Goal: Task Accomplishment & Management: Use online tool/utility

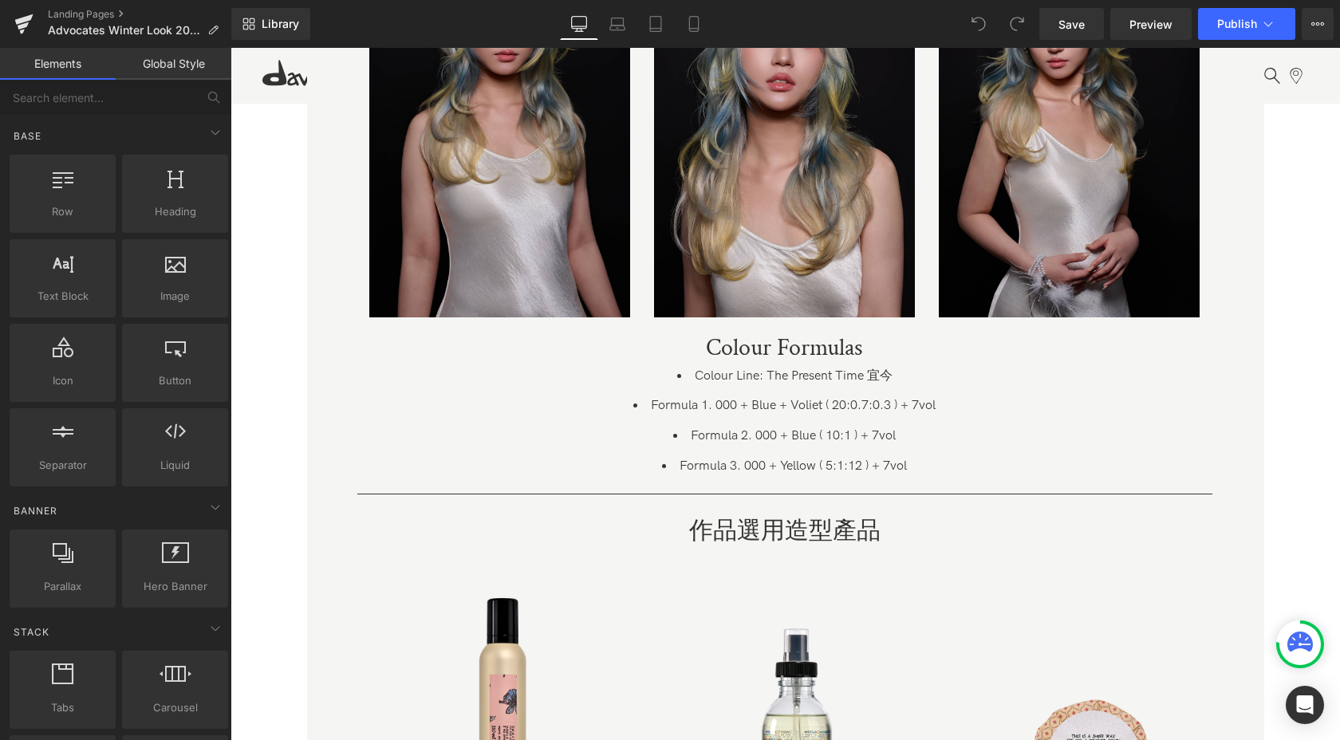
scroll to position [2555, 0]
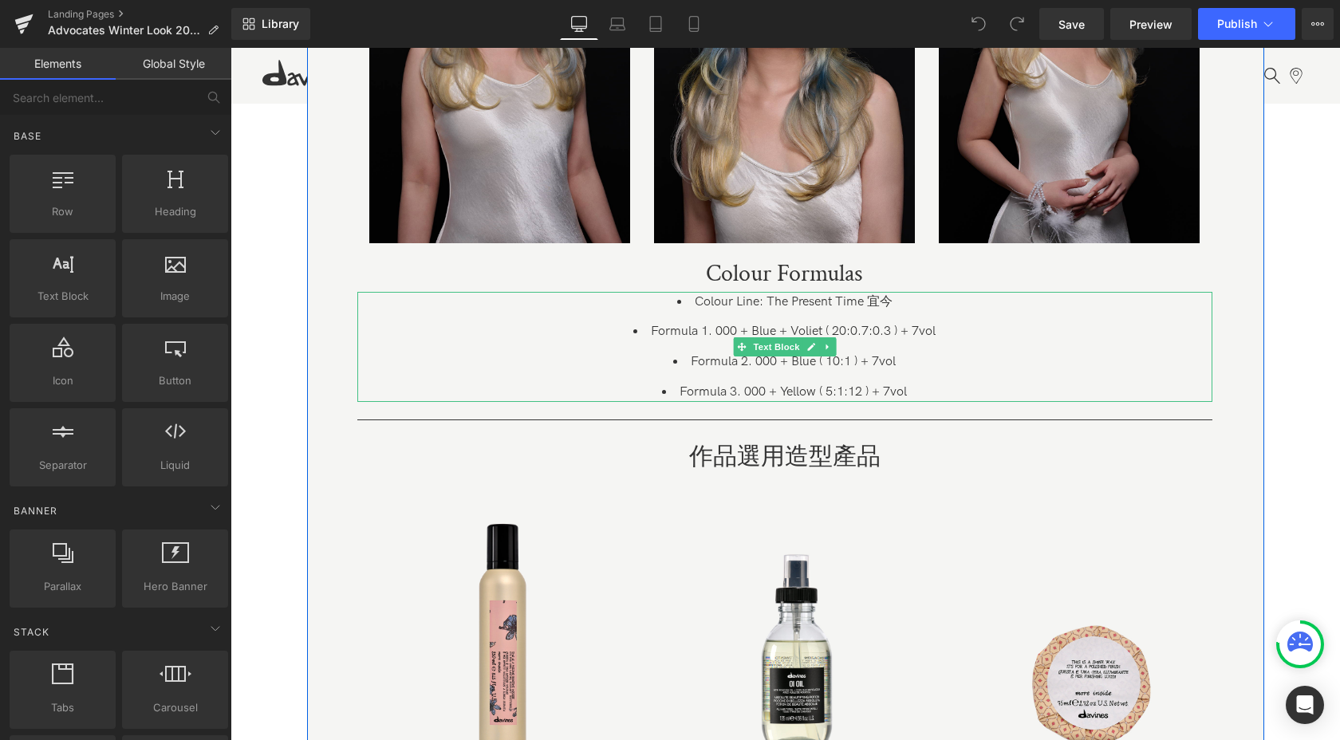
click at [709, 334] on li "Formula 1. 000 + Blue + Voliet ( 20:0.7:0.3 ) + 7vol" at bounding box center [784, 332] width 855 height 21
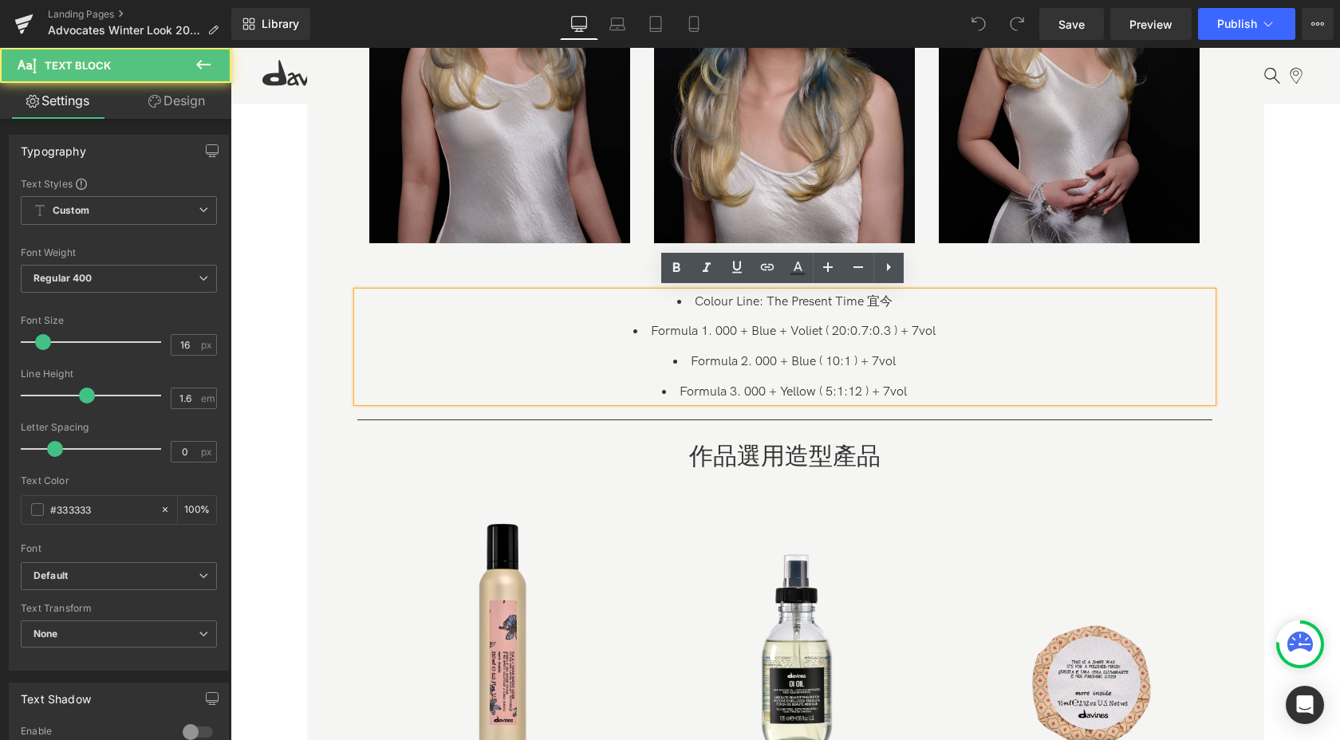
click at [715, 334] on li "Formula 1. 000 + Blue + Voliet ( 20:0.7:0.3 ) + 7vol" at bounding box center [784, 332] width 855 height 21
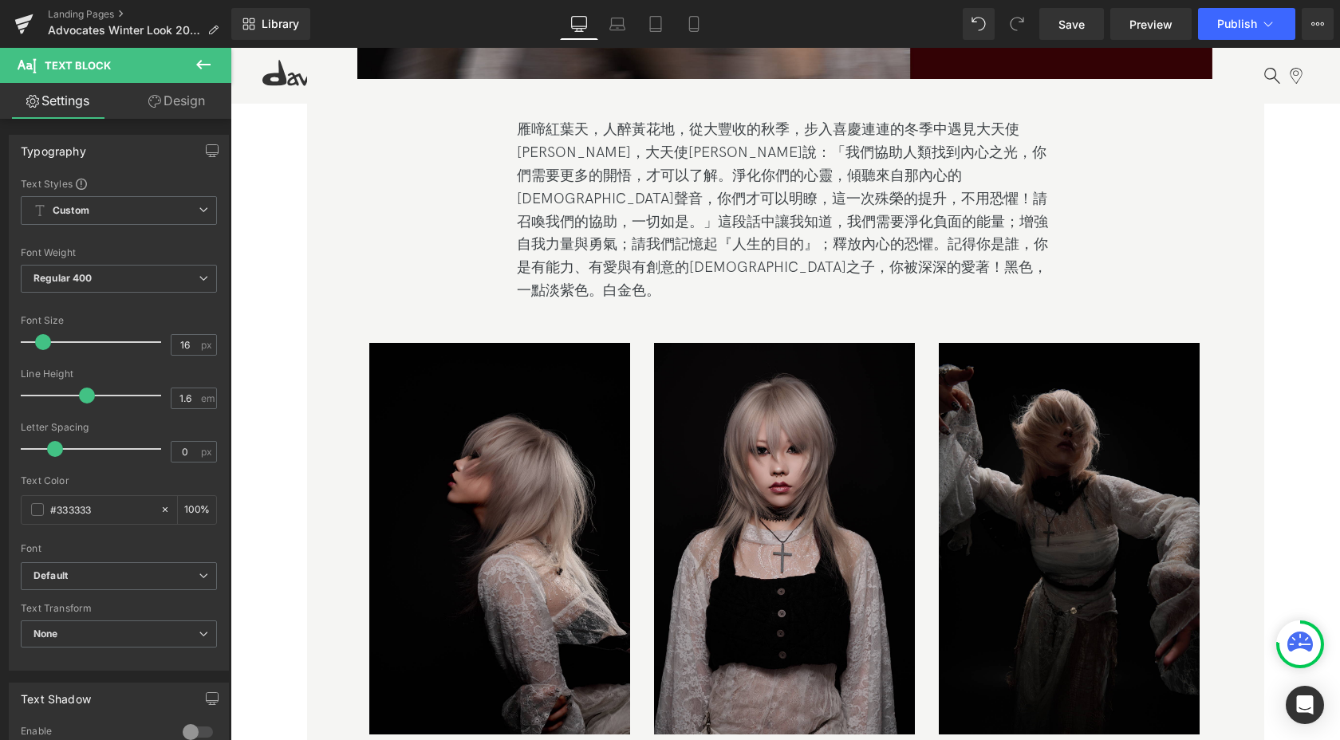
scroll to position [11432, 0]
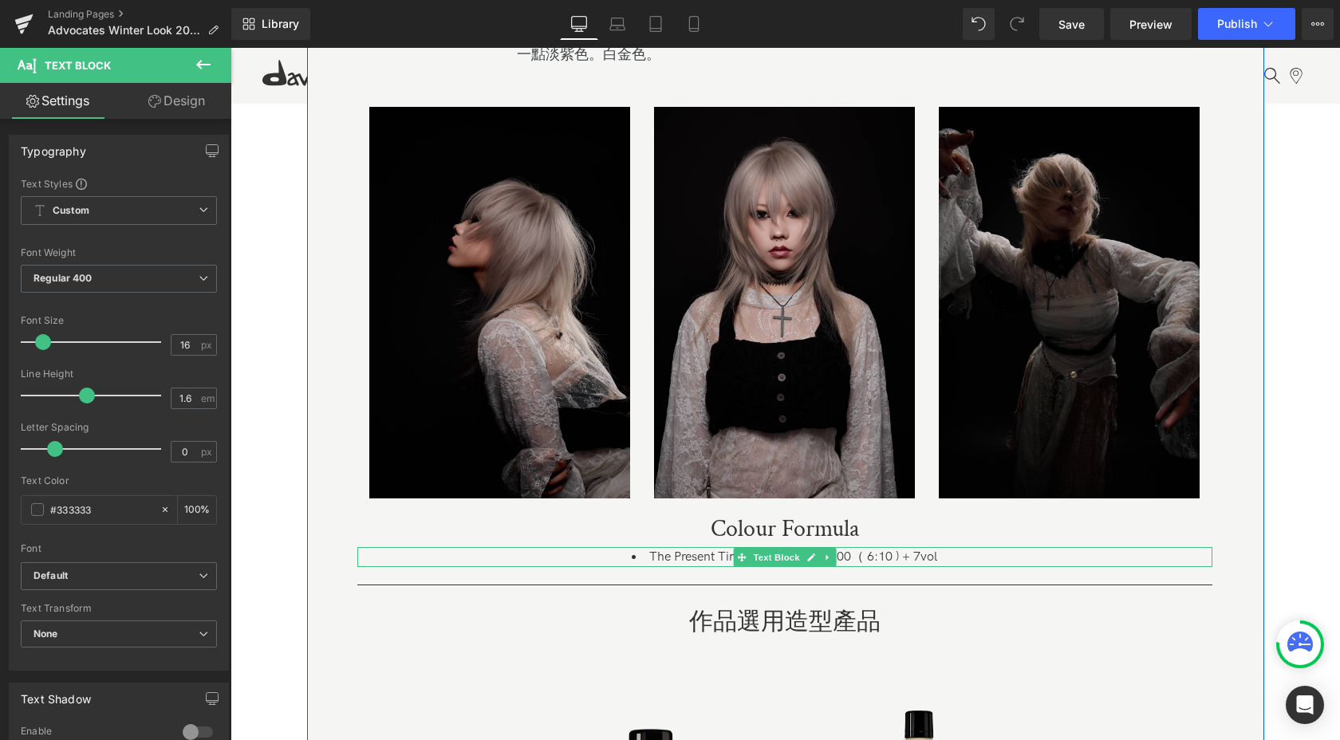
click at [842, 547] on li "The Present Time 宜今 10.22 + 0.00（ 6:10 ) + 7vol" at bounding box center [784, 557] width 855 height 21
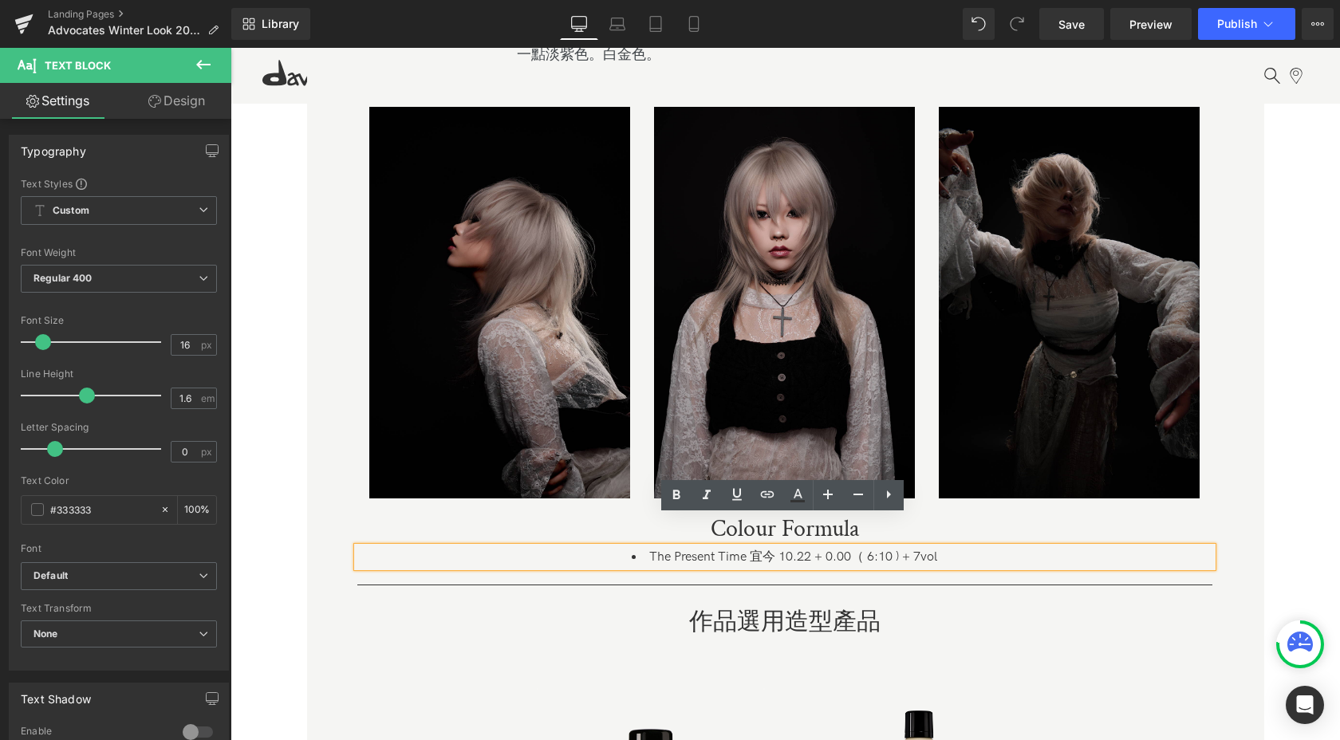
click at [839, 547] on li "The Present Time 宜今 10.22 + 0.00（ 6:10 ) + 7vol" at bounding box center [784, 557] width 855 height 21
click at [835, 547] on li "The Present Time 宜今 10.22 + 0.00（ 6:10 ) + 7vol" at bounding box center [784, 557] width 855 height 21
click at [1069, 27] on span "Save" at bounding box center [1072, 24] width 26 height 17
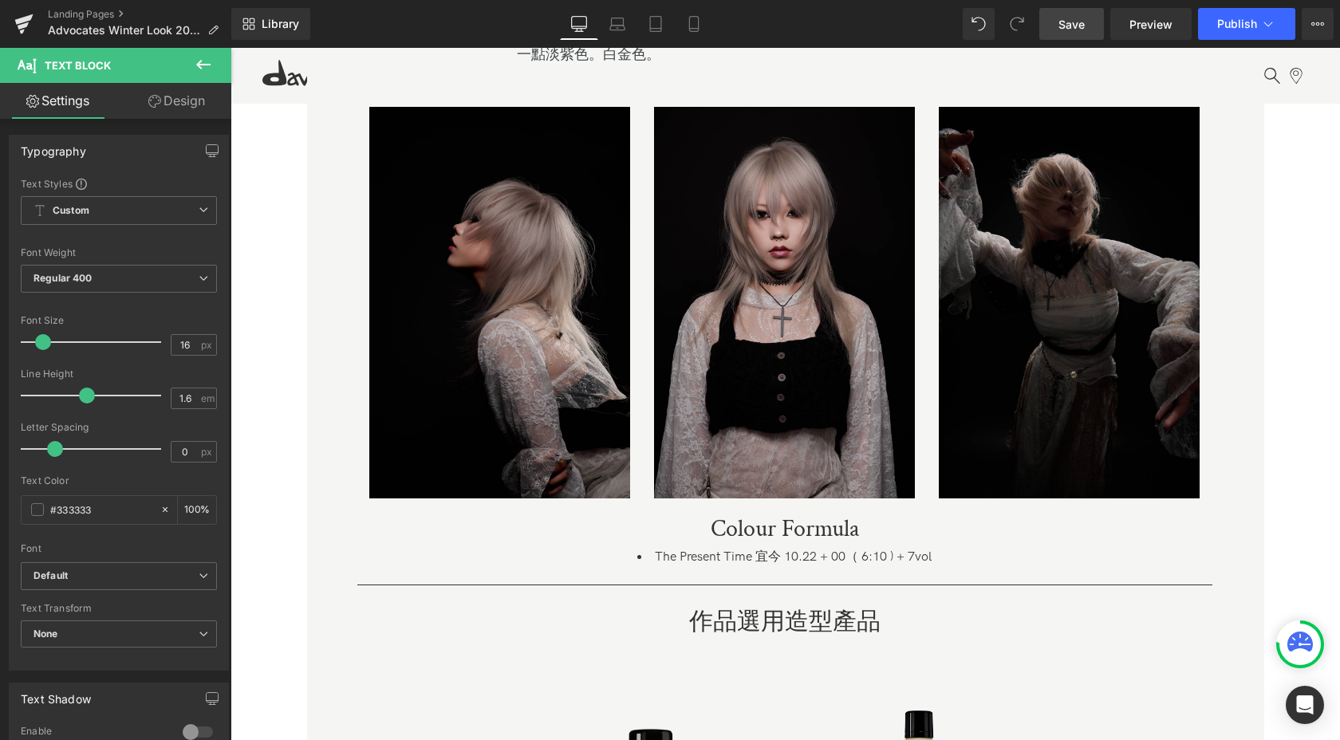
drag, startPoint x: 1483, startPoint y: 73, endPoint x: 882, endPoint y: 486, distance: 728.8
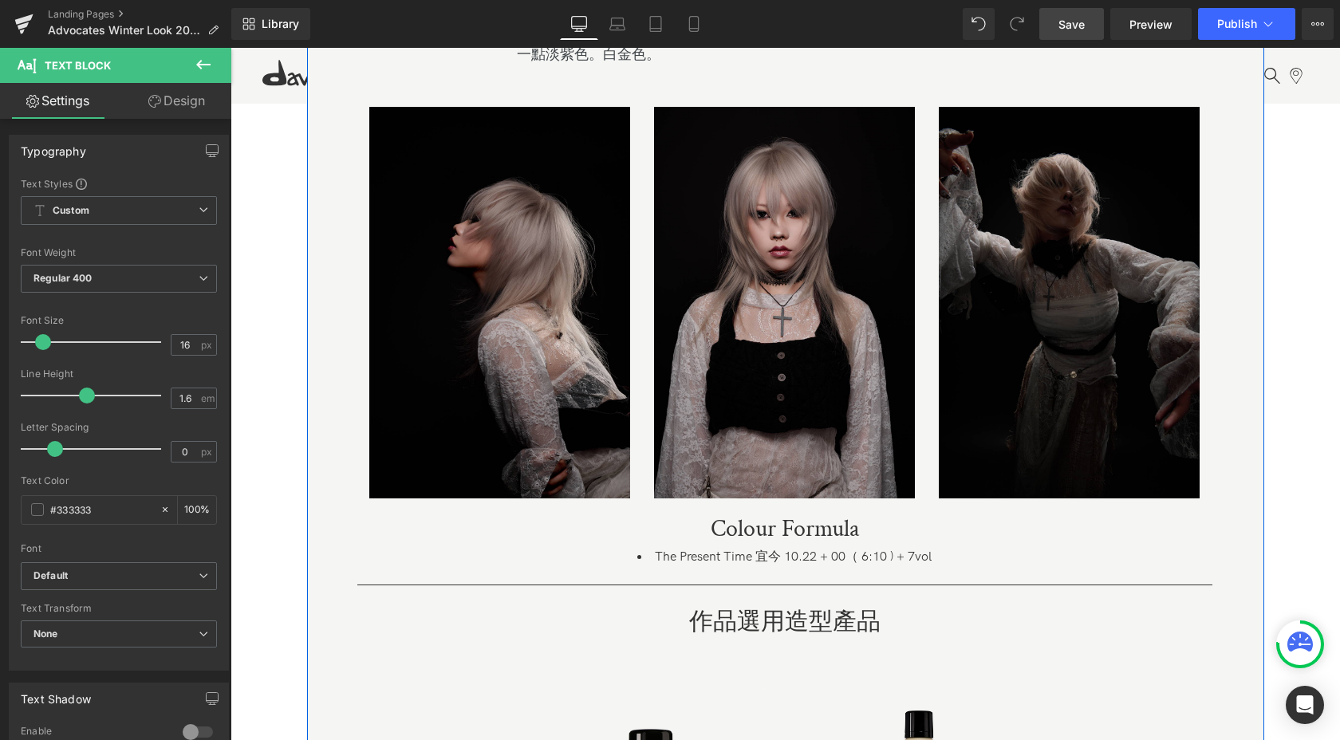
click at [849, 547] on div "The Present Time 宜今 10.22 + 00（ 6:10 ) + 7vol Text Block" at bounding box center [784, 557] width 855 height 21
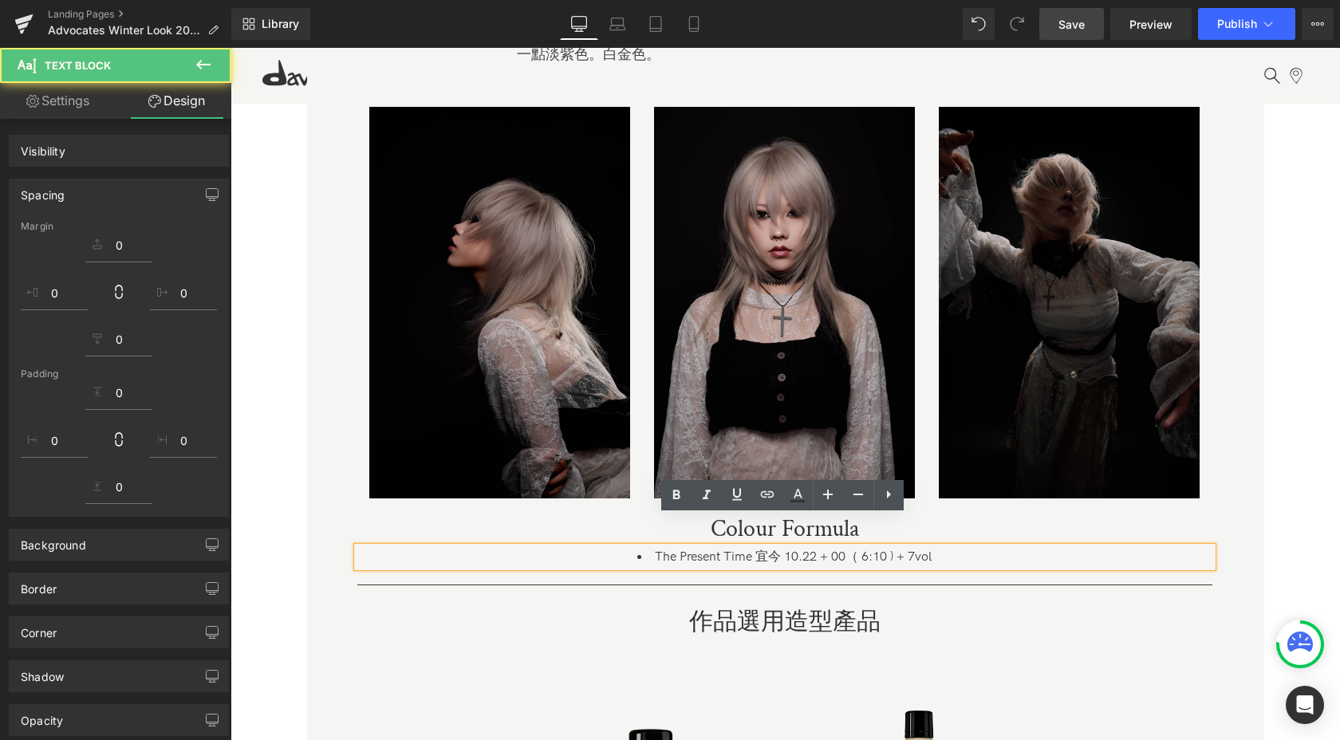
click at [872, 547] on li "The Present Time 宜今 10.22 + 00（ 6:10 ) + 7vol" at bounding box center [784, 557] width 855 height 21
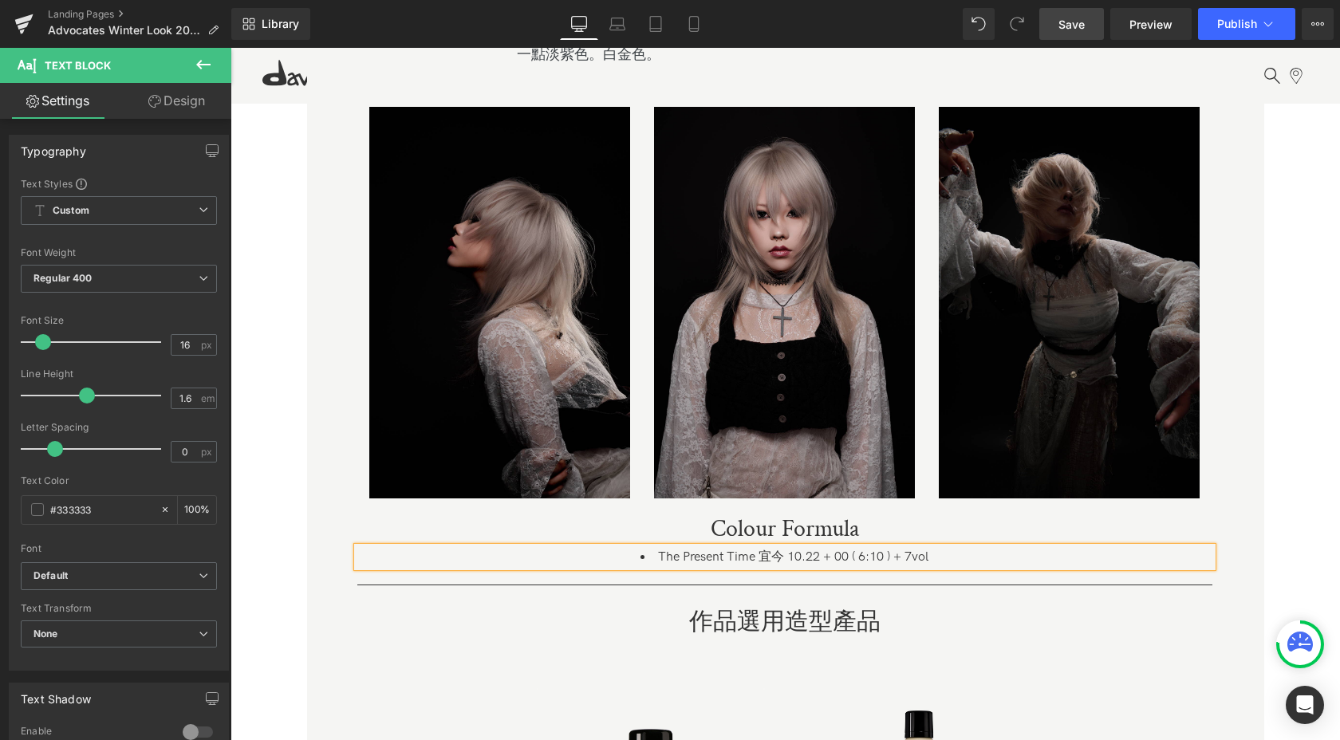
click at [1076, 26] on span "Save" at bounding box center [1072, 24] width 26 height 17
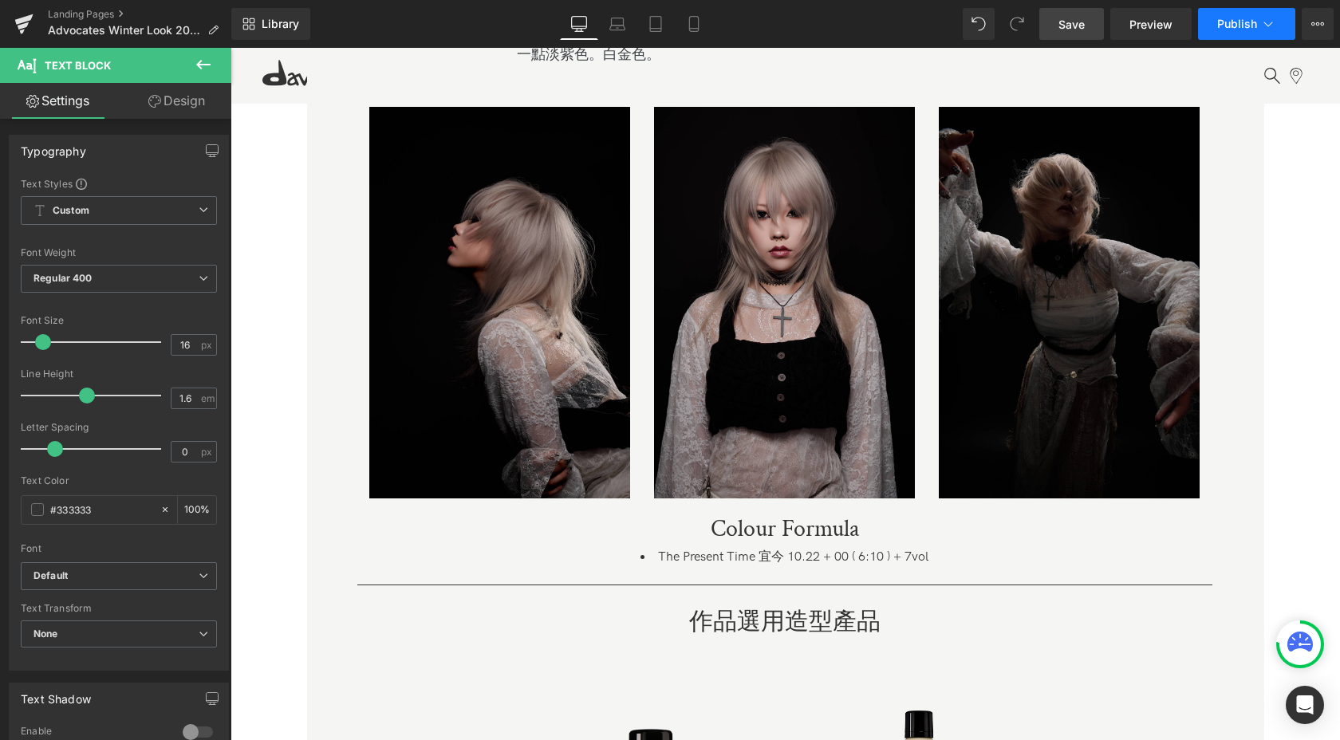
click at [1249, 18] on span "Publish" at bounding box center [1238, 24] width 40 height 13
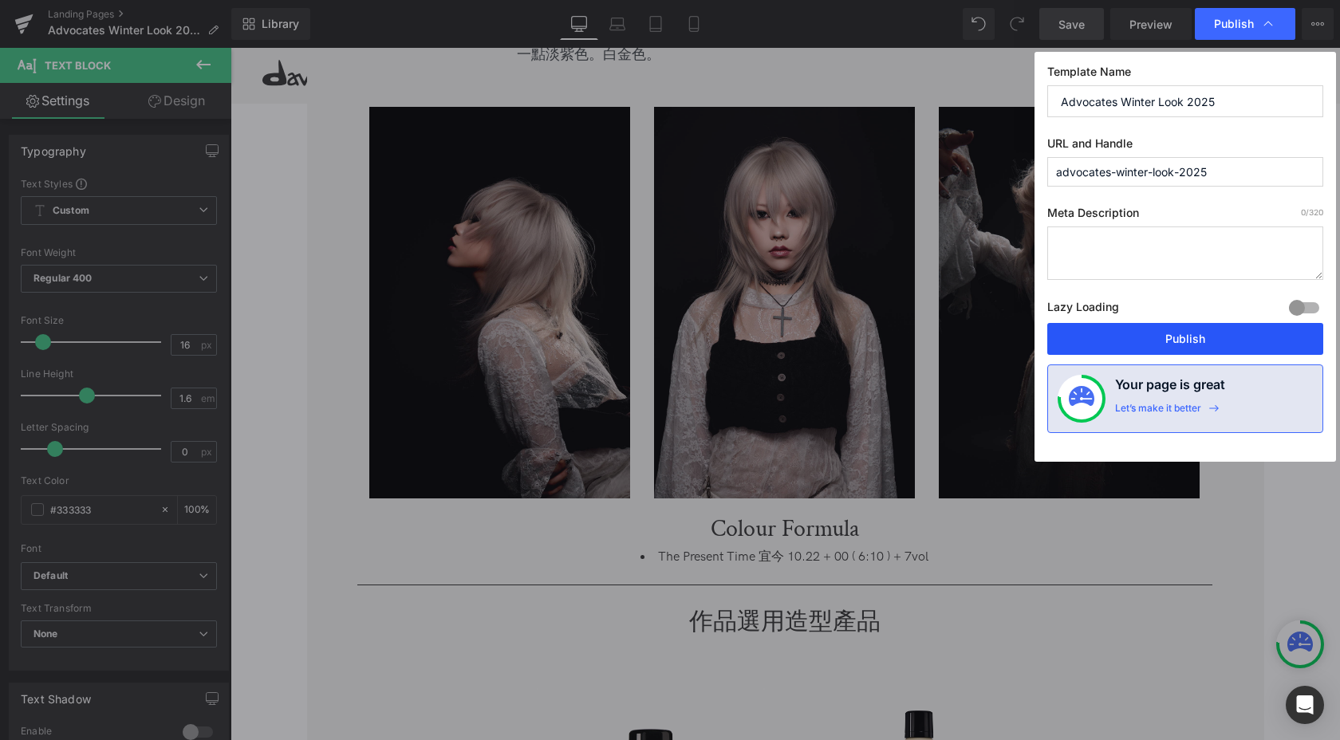
click at [1221, 340] on button "Publish" at bounding box center [1186, 339] width 276 height 32
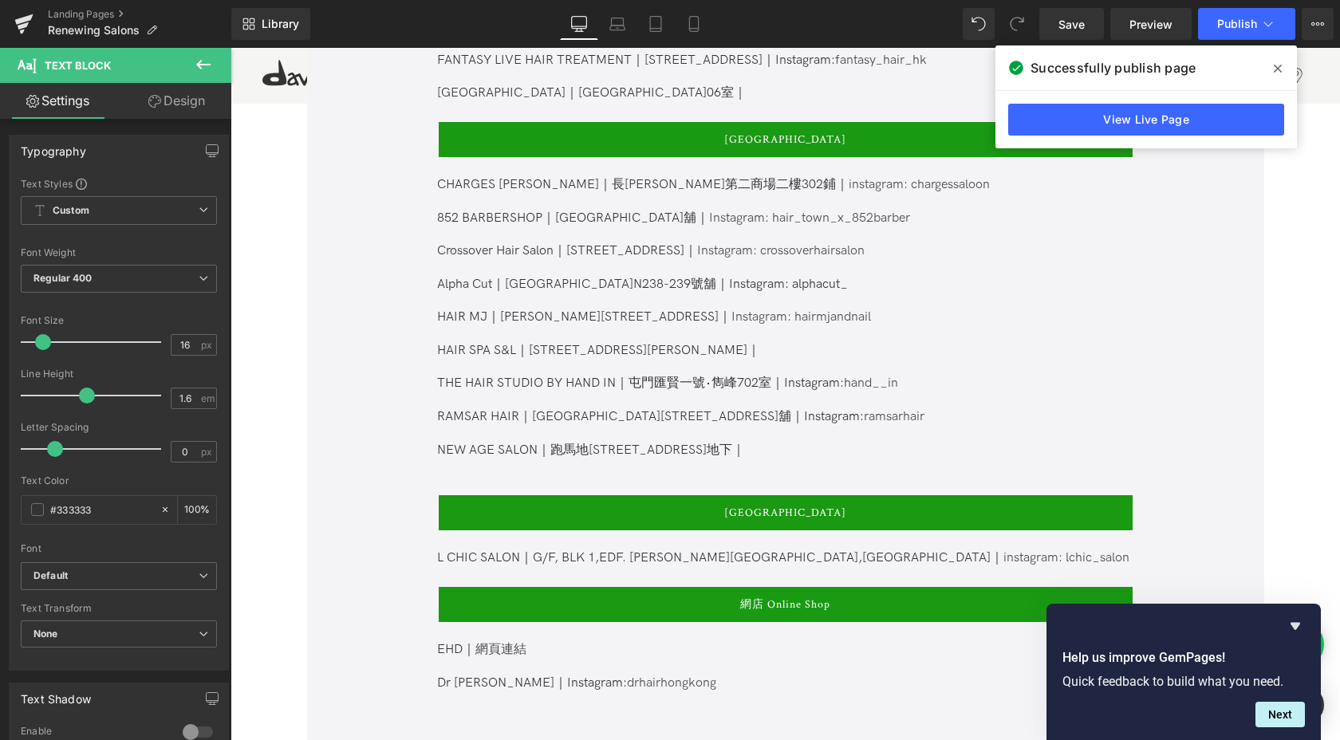
scroll to position [2198, 0]
